Goal: Navigation & Orientation: Understand site structure

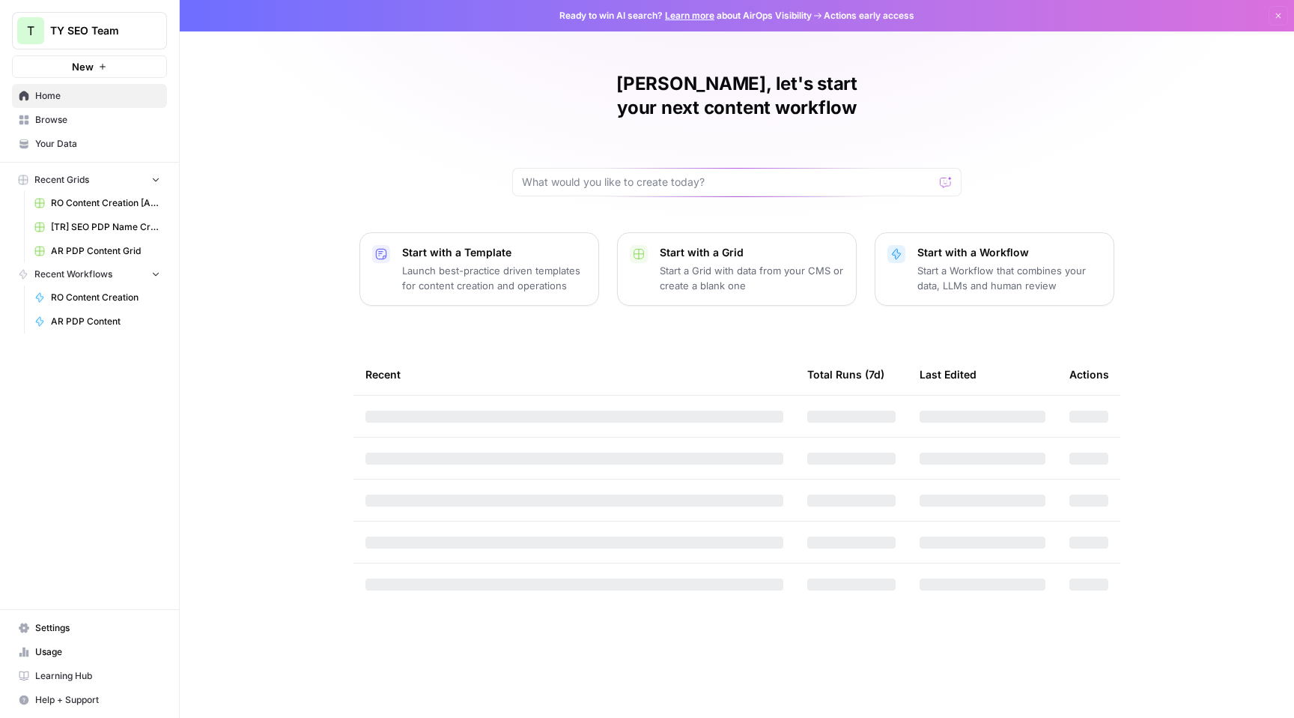
click at [115, 119] on span "Browse" at bounding box center [97, 119] width 125 height 13
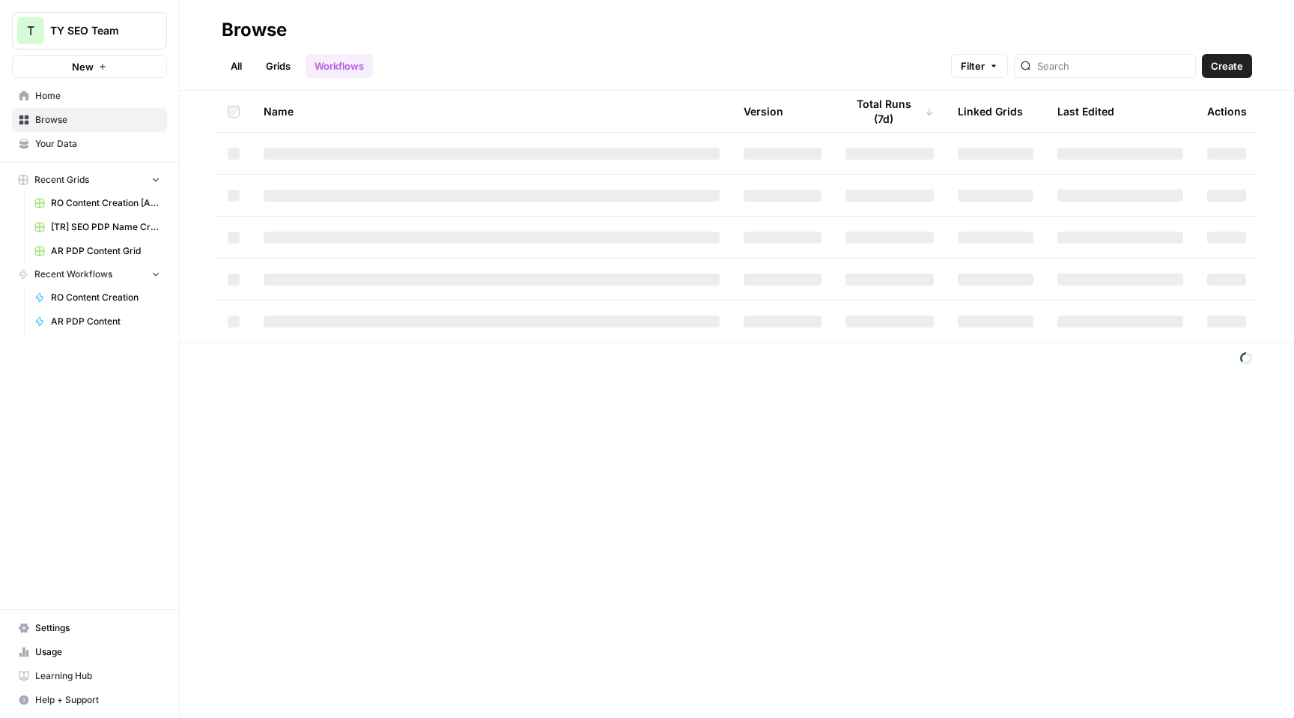
click at [280, 67] on link "Grids" at bounding box center [278, 66] width 43 height 24
click at [340, 63] on link "Workflows" at bounding box center [339, 66] width 67 height 24
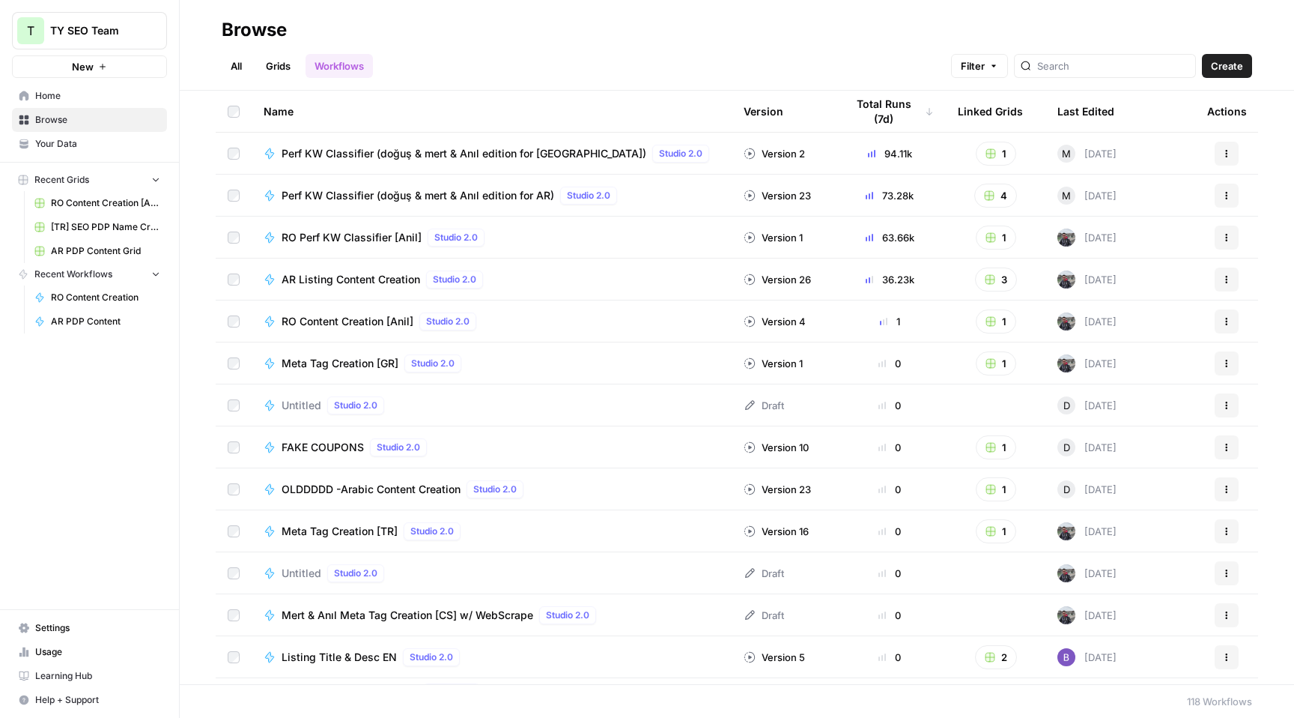
click at [734, 71] on div "All Grids Workflows Filter Create" at bounding box center [737, 60] width 1031 height 36
